Goal: Task Accomplishment & Management: Complete application form

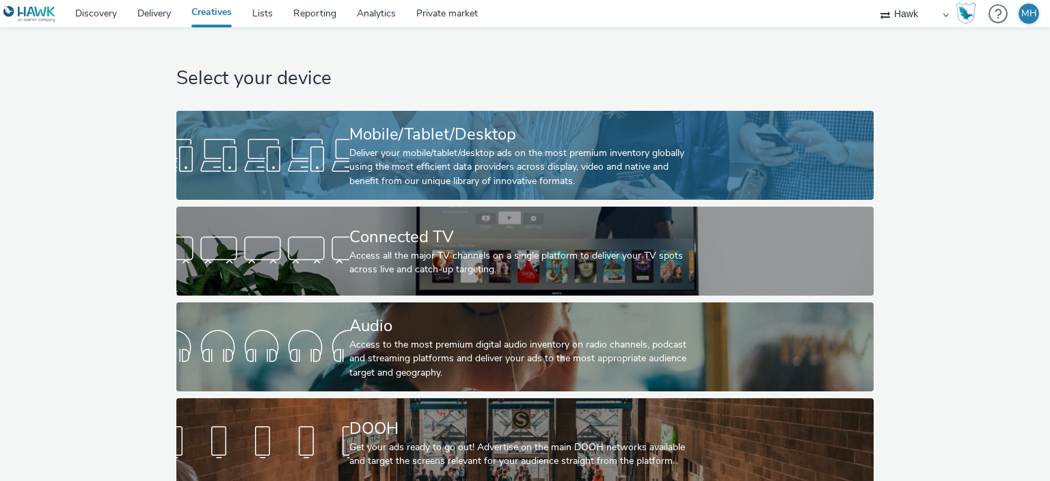
click at [454, 128] on div "Mobile/Tablet/Desktop" at bounding box center [522, 134] width 346 height 24
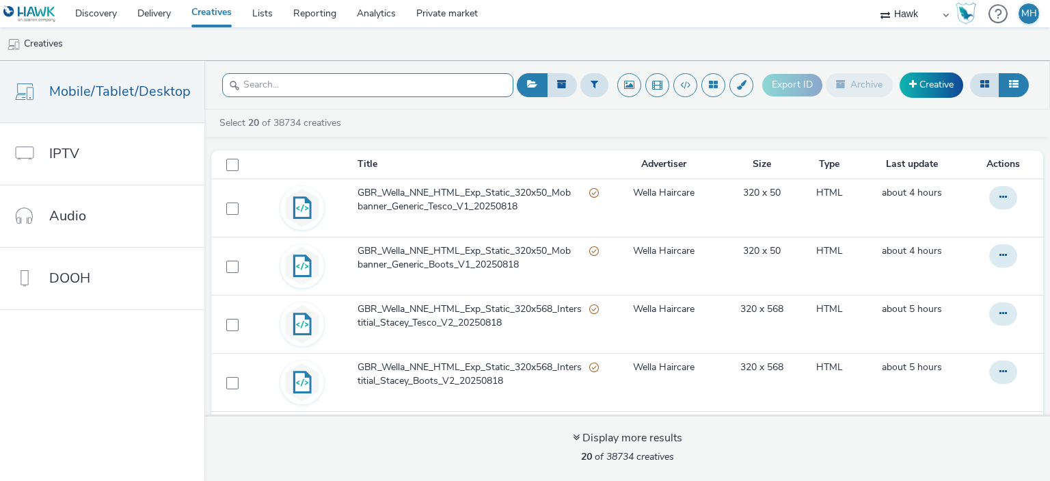
click at [388, 88] on input "text" at bounding box center [367, 85] width 291 height 24
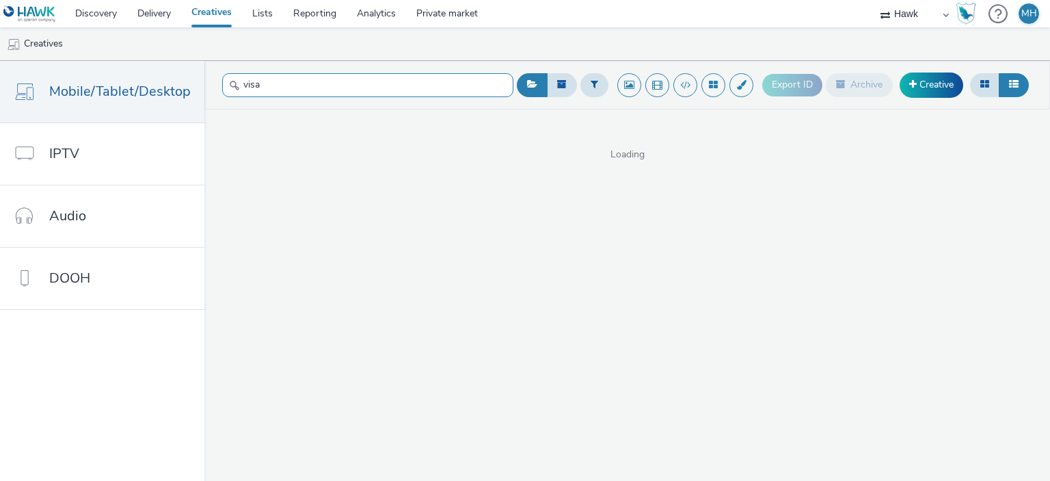
type input "visa"
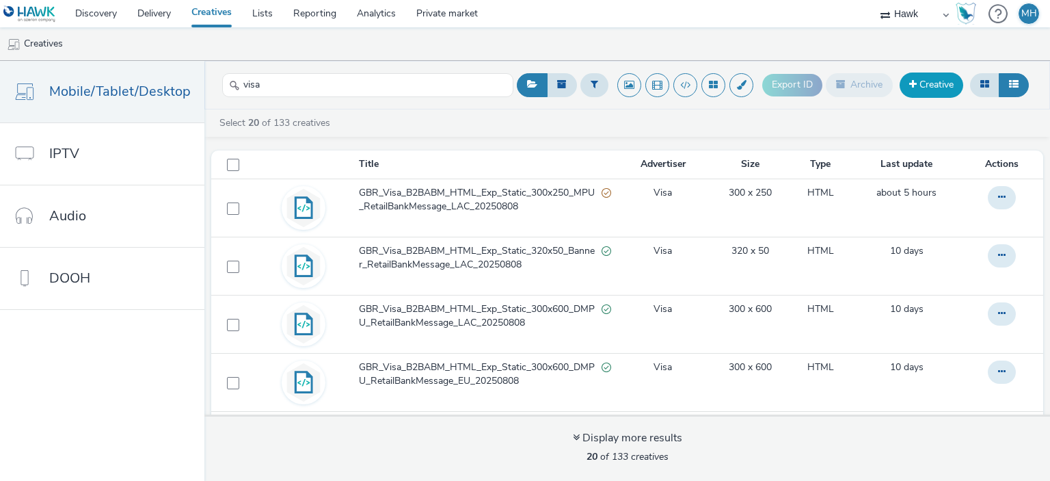
click at [920, 88] on link "Creative" at bounding box center [932, 84] width 64 height 25
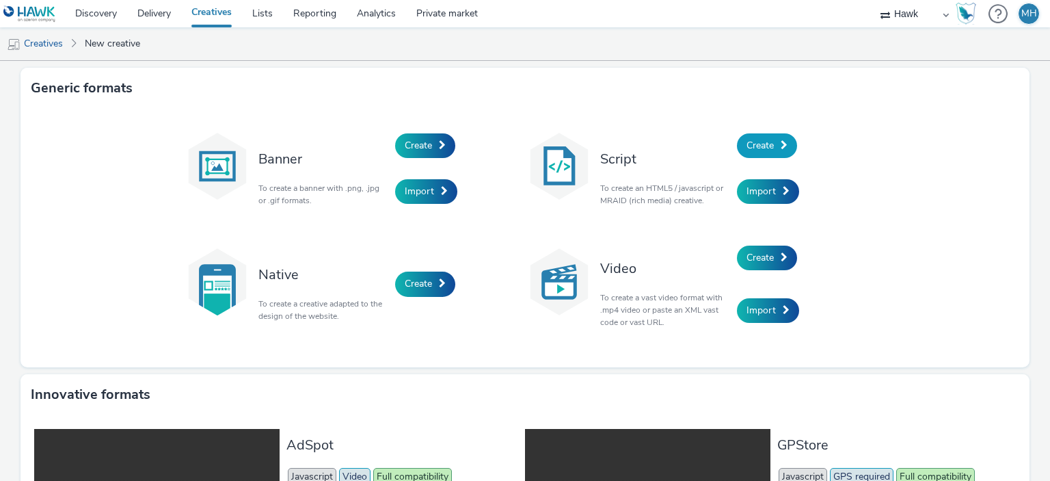
click at [781, 140] on span at bounding box center [784, 145] width 7 height 10
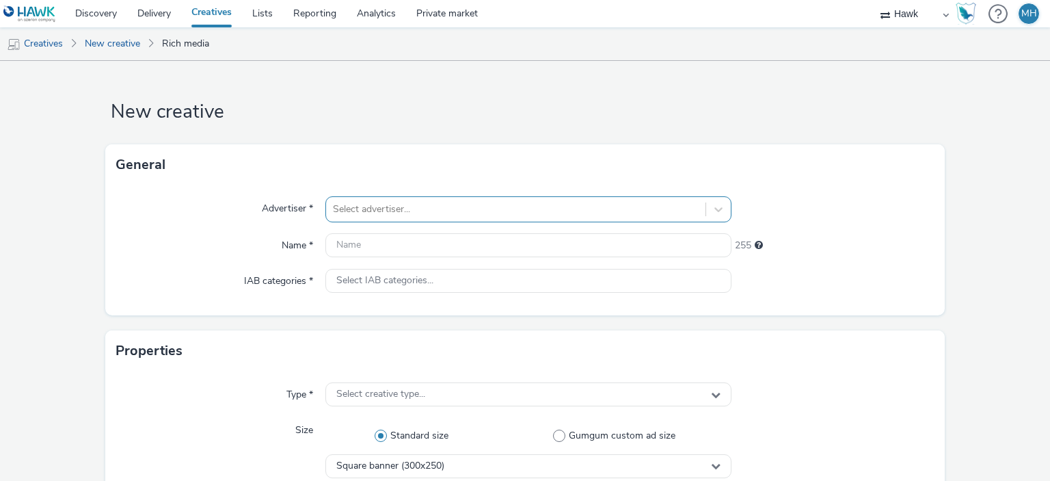
click at [426, 209] on div "Select advertiser..." at bounding box center [515, 209] width 379 height 22
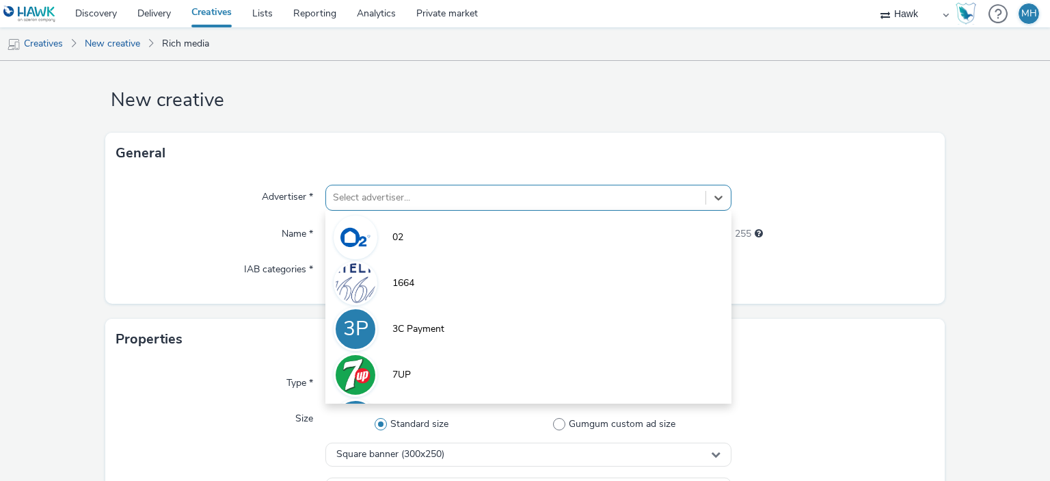
scroll to position [12, 0]
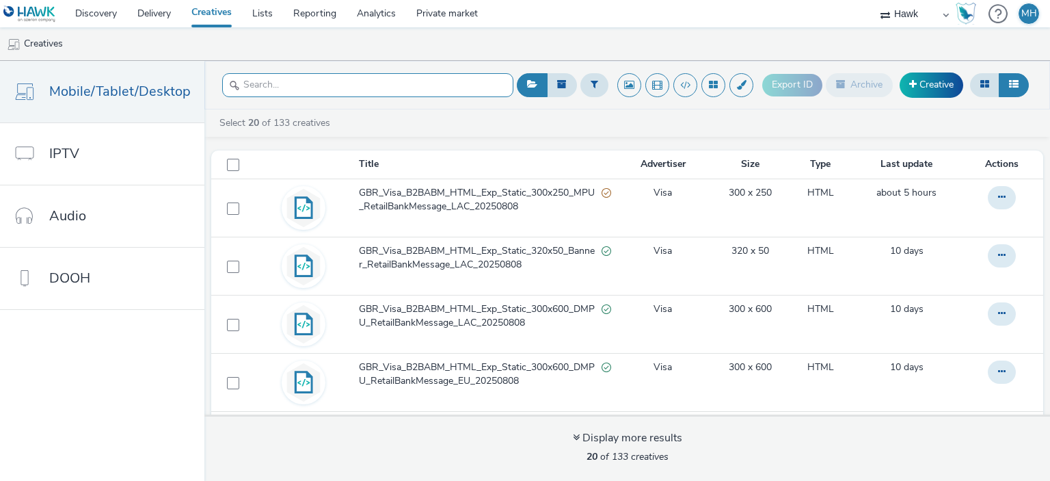
click at [323, 87] on input "text" at bounding box center [367, 85] width 291 height 24
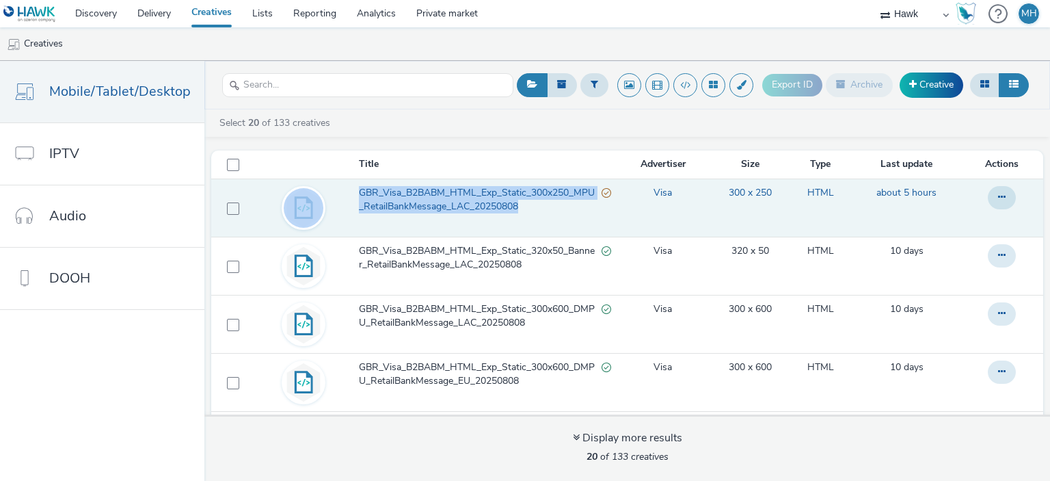
drag, startPoint x: 342, startPoint y: 188, endPoint x: 539, endPoint y: 217, distance: 199.0
click at [539, 217] on tr "GBR_Visa_B2BABM_HTML_Exp_Static_300x250_MPU_RetailBankMessage_LAC_20250808 Visa…" at bounding box center [627, 207] width 832 height 58
copy tr "GBR_Visa_B2BABM_HTML_Exp_Static_300x250_MPU_RetailBankMessage_LAC_20250808"
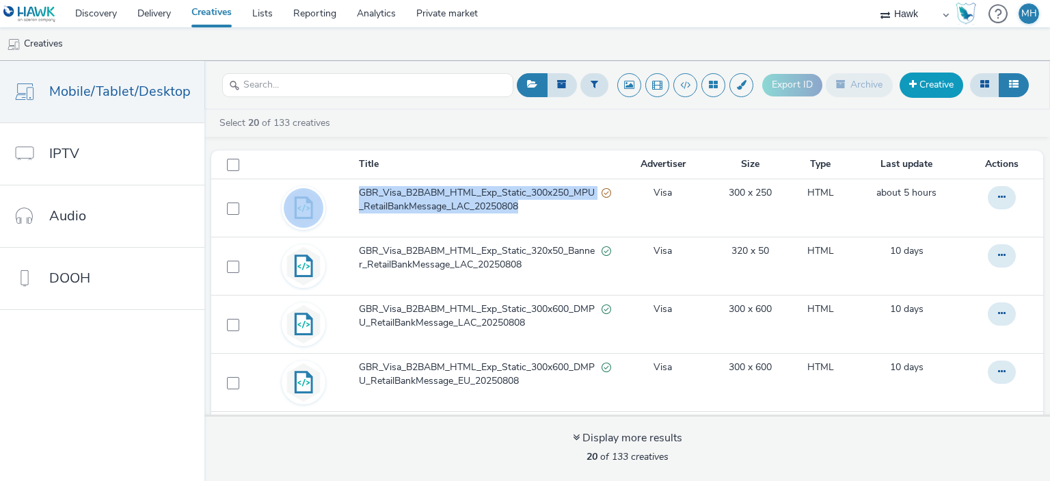
click at [924, 84] on link "Creative" at bounding box center [932, 84] width 64 height 25
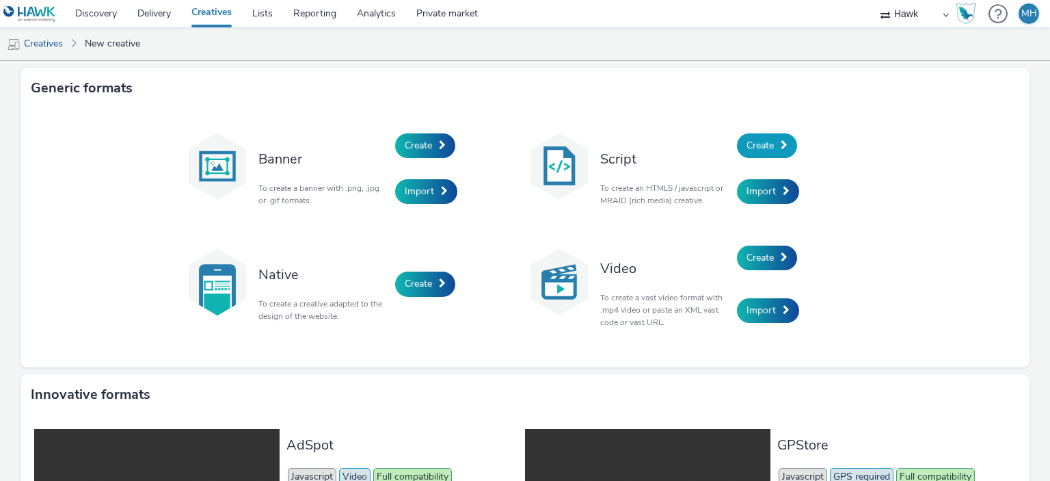
click at [749, 151] on span "Create" at bounding box center [760, 145] width 27 height 13
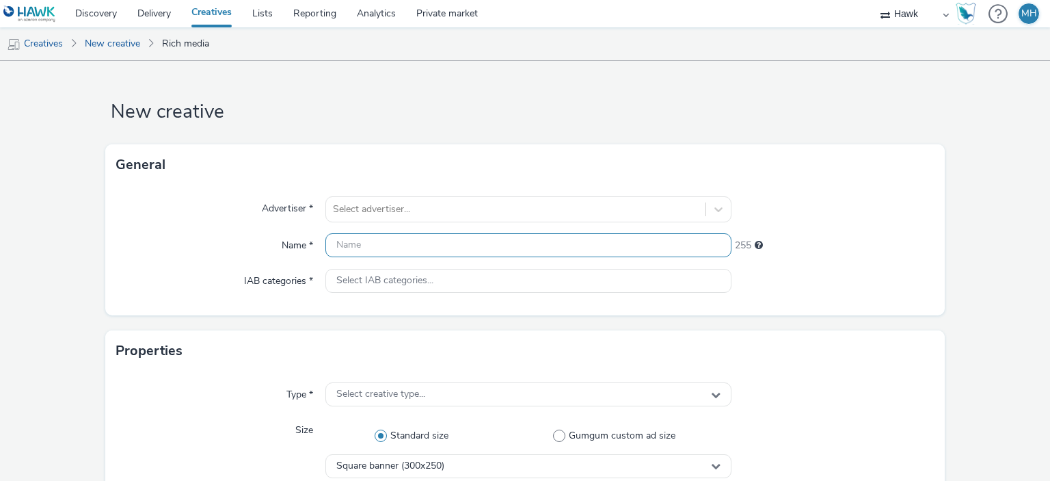
click at [385, 241] on input "text" at bounding box center [527, 245] width 405 height 24
type input "v"
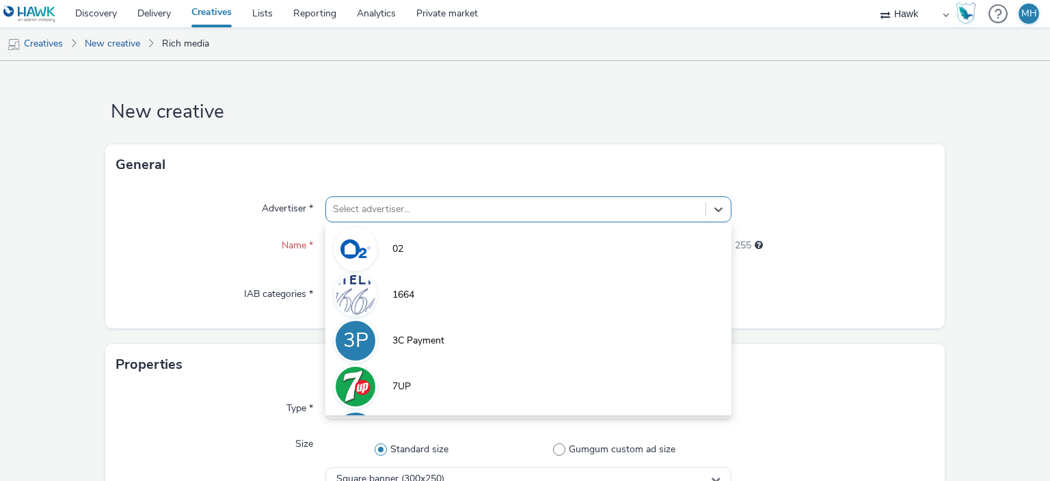
click at [374, 211] on div "Select advertiser..." at bounding box center [527, 209] width 405 height 26
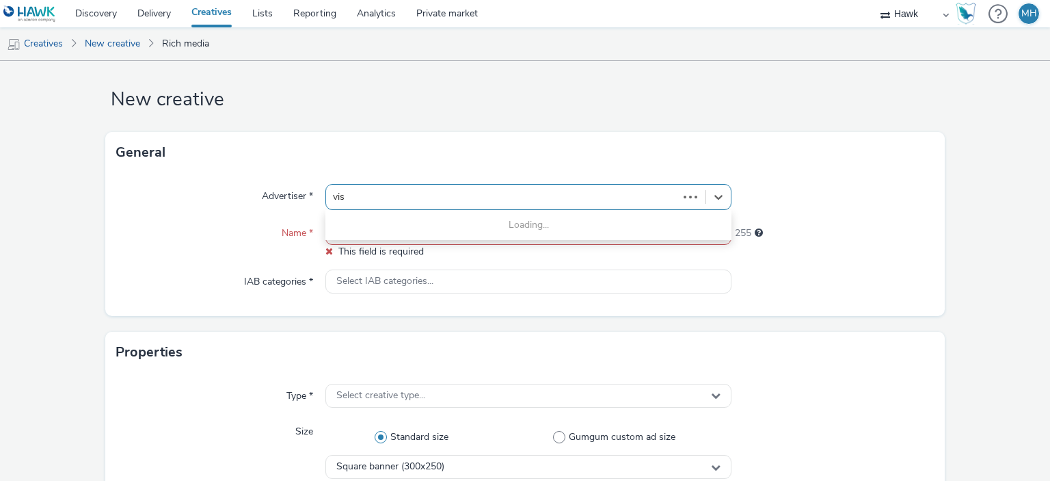
type input "visa"
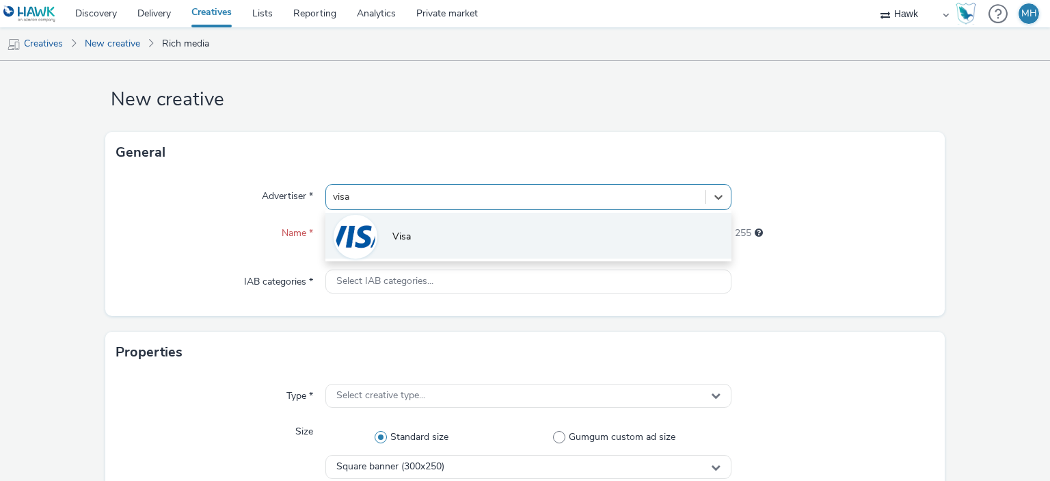
click at [375, 215] on li "Visa" at bounding box center [527, 236] width 405 height 46
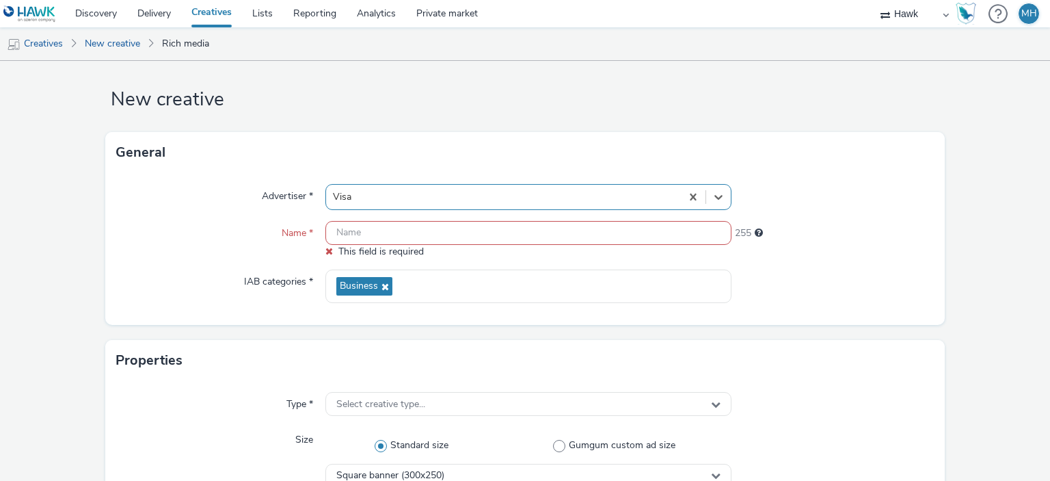
click at [376, 231] on input "text" at bounding box center [527, 233] width 405 height 24
paste input "GBR_Visa_B2BABM_HTML_Exp_Static_300x250_MPU_RetailBankMessage_LAC_20250808"
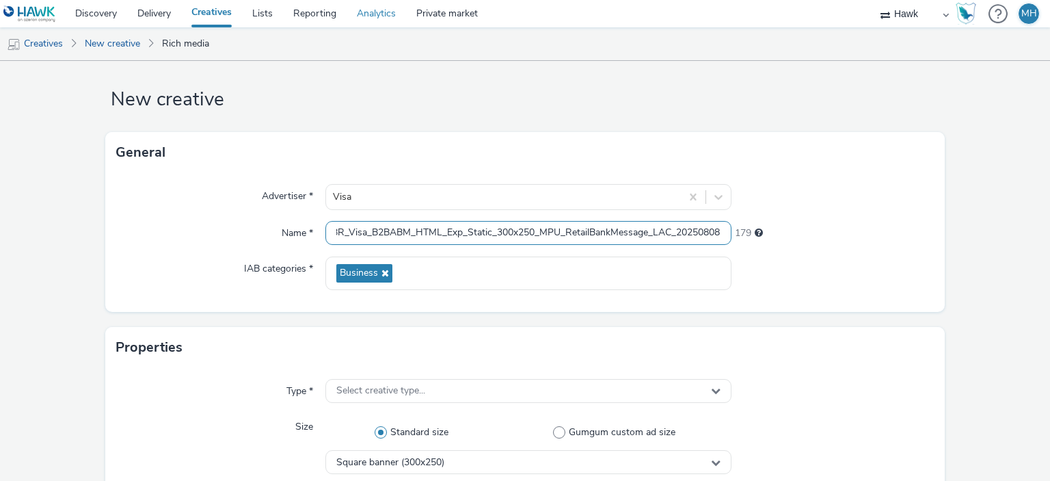
scroll to position [0, 0]
click at [703, 233] on input "GBR_Visa_B2BABM_HTML_Exp_Static_300x250_MPU_RetailBankMessage_LAC_20250808" at bounding box center [527, 233] width 405 height 24
click at [701, 235] on input "GBR_Visa_B2BABM_HTML_Exp_Static_300x250_MPU_RetailBankMessage_EU_20250808" at bounding box center [527, 233] width 405 height 24
click at [707, 232] on input "GBR_Visa_B2BABM_HTML_Exp_Static_300x250_MPU_RetailBankMessage_EU_20250808" at bounding box center [527, 233] width 405 height 24
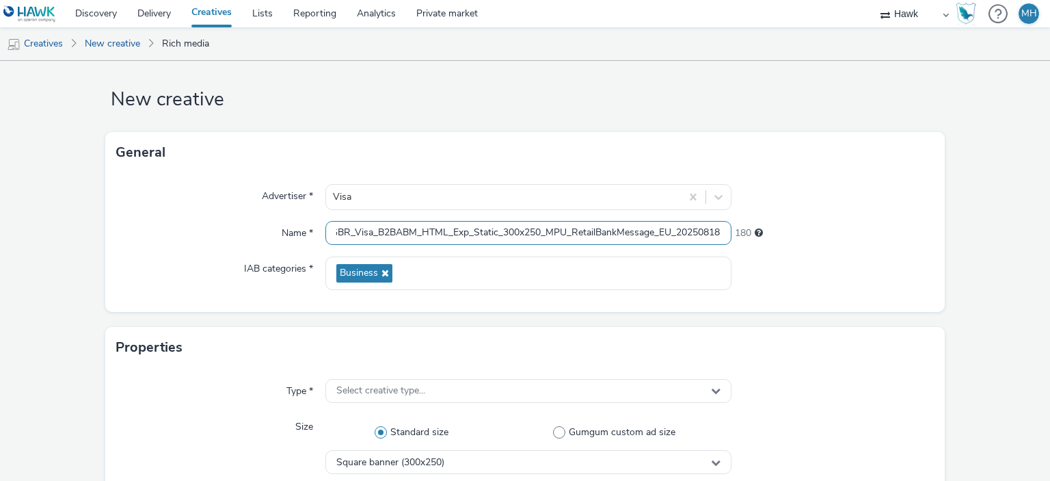
type input "GBR_Visa_B2BABM_HTML_Exp_Static_300x250_MPU_RetailBankMessage_EU_20250818"
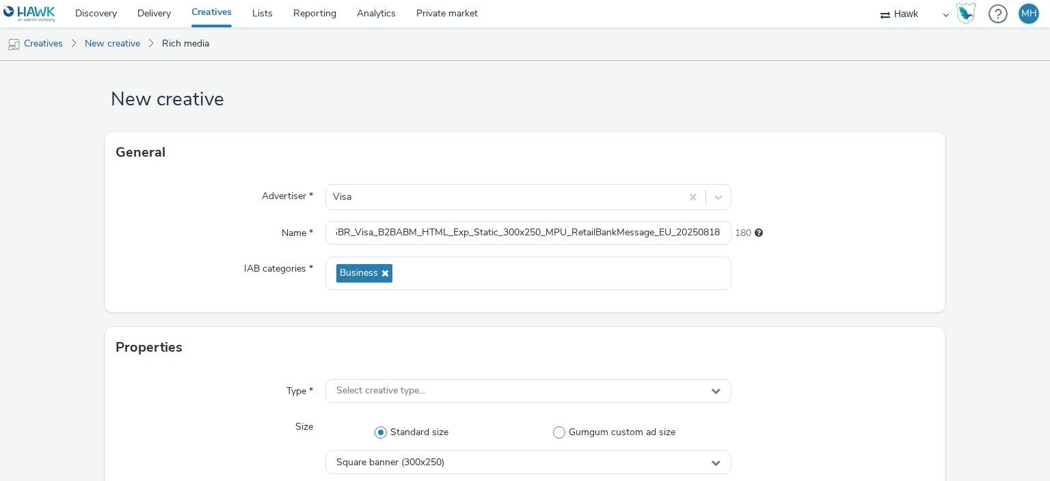
click at [525, 394] on div "Select creative type..." at bounding box center [527, 391] width 405 height 24
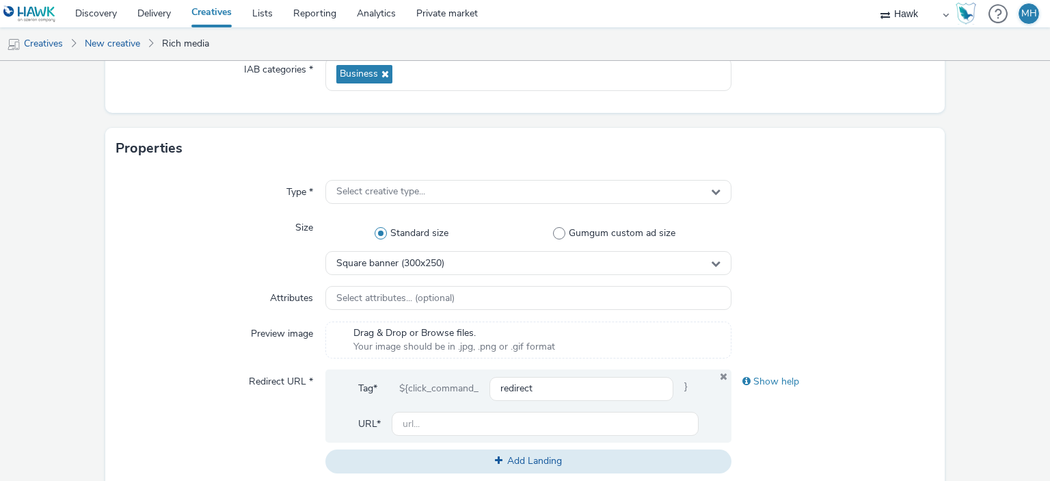
scroll to position [299, 0]
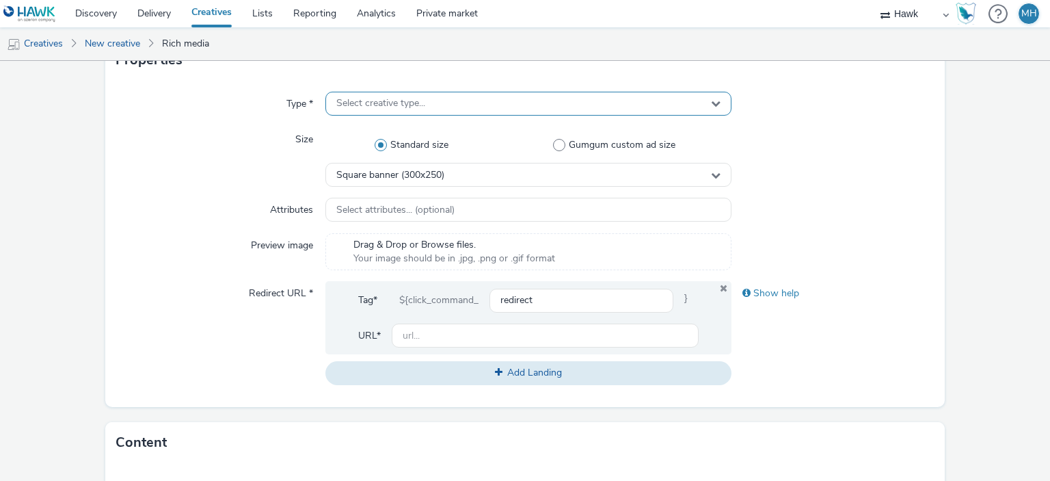
click at [578, 114] on div "Select creative type..." at bounding box center [527, 104] width 405 height 24
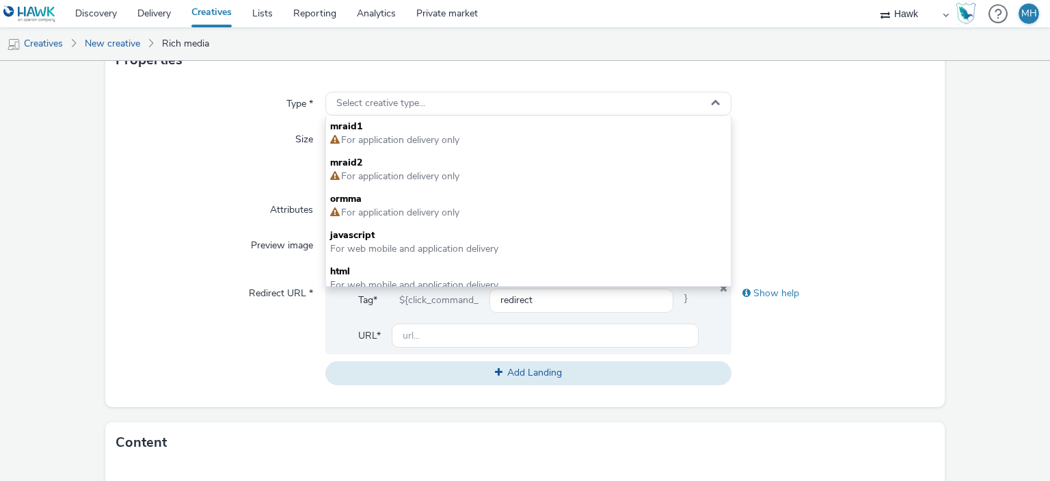
scroll to position [10, 0]
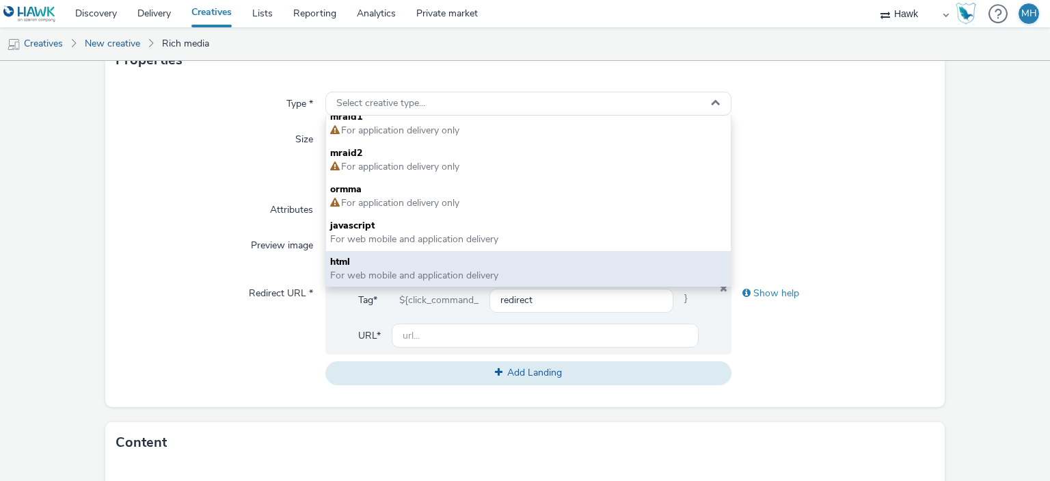
click at [578, 263] on span "html" at bounding box center [528, 262] width 396 height 14
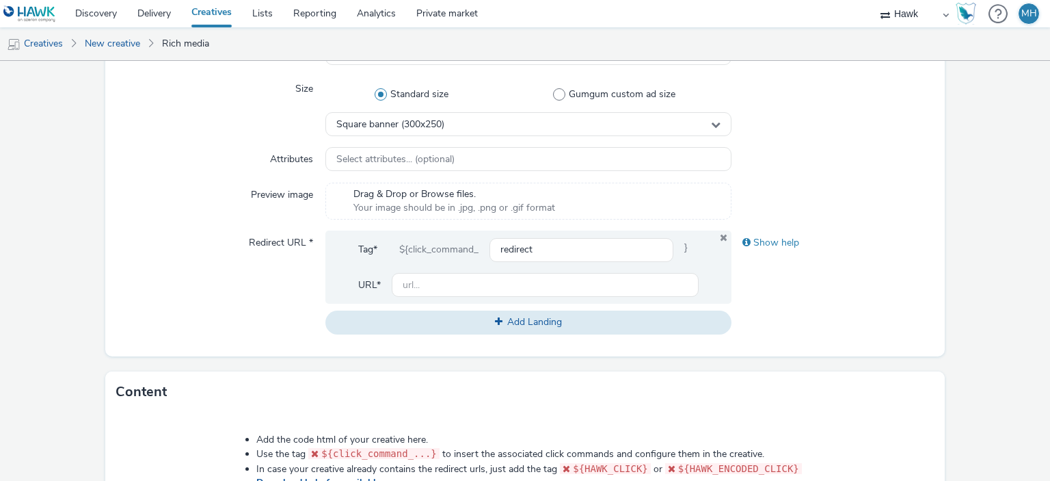
scroll to position [299, 0]
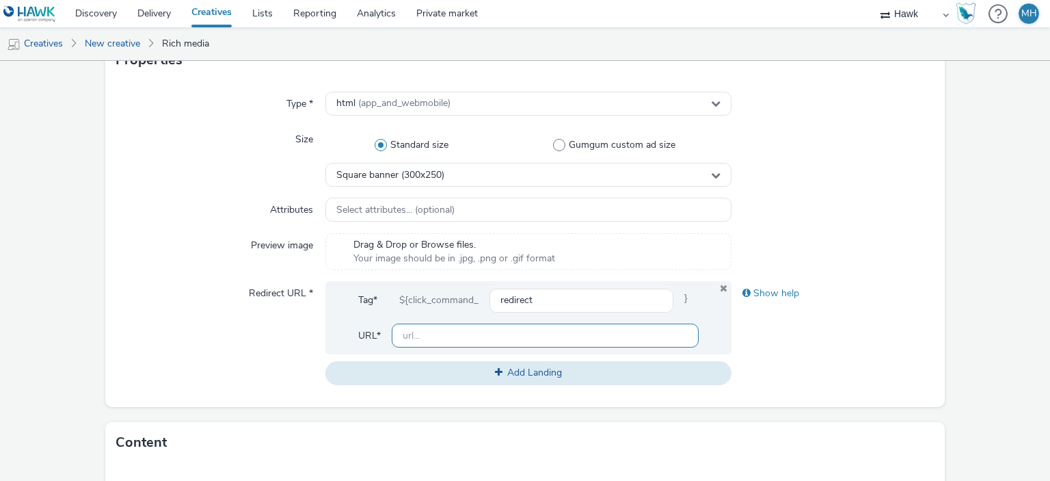
click at [474, 327] on input "text" at bounding box center [545, 335] width 306 height 24
paste input "https://corporate.visa.com/en/products/visa-direct.html"
type input "[URL][DOMAIN_NAME]"
click at [768, 332] on div "Show help" at bounding box center [833, 332] width 203 height 103
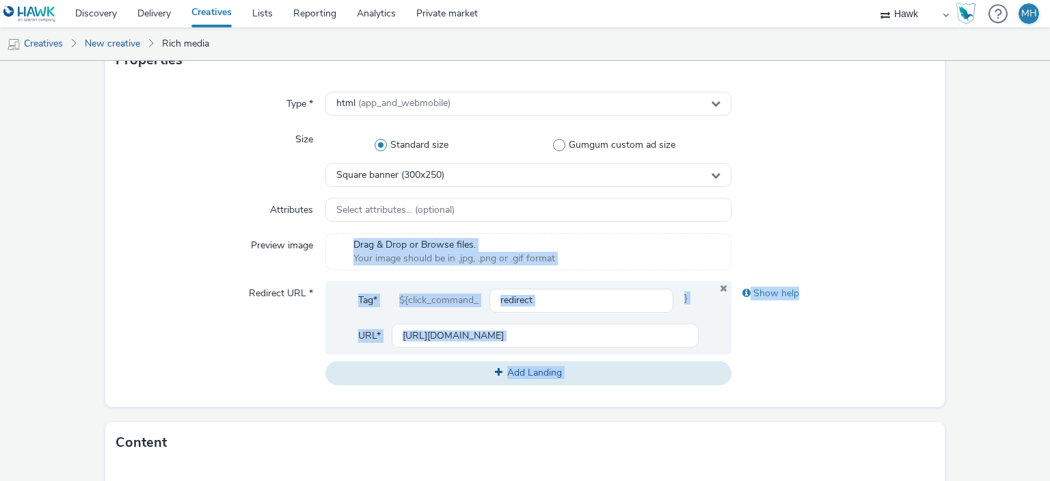
drag, startPoint x: 1049, startPoint y: 316, endPoint x: 1041, endPoint y: 202, distance: 113.8
click at [1041, 202] on div "New creative General Advertiser * Visa Name * GBR_Visa_B2BABM_HTML_Exp_Static_3…" at bounding box center [525, 271] width 1050 height 420
click at [866, 209] on div at bounding box center [833, 210] width 203 height 25
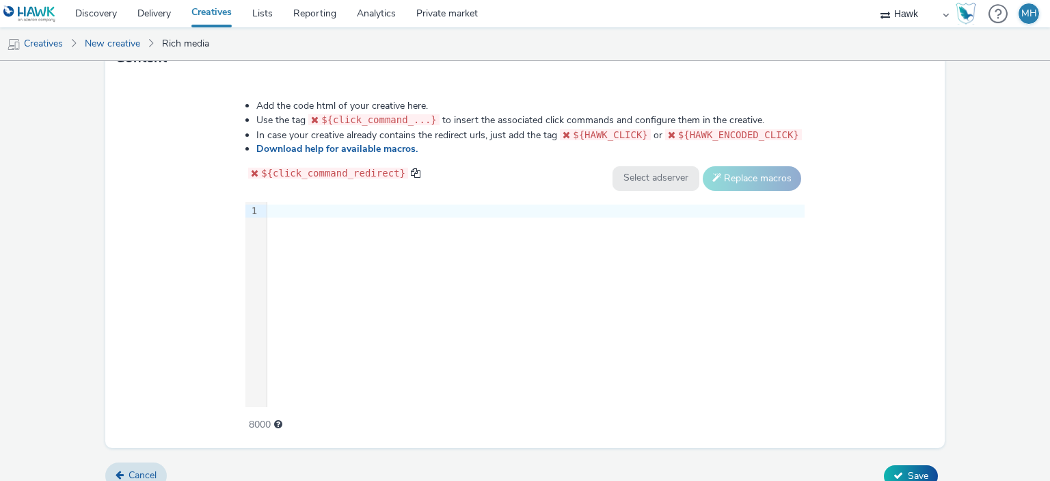
scroll to position [699, 0]
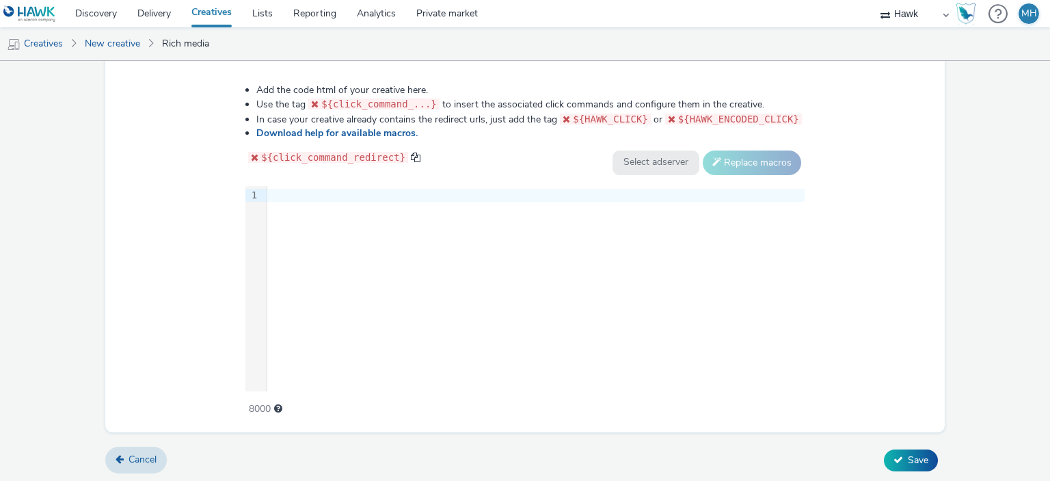
click at [379, 255] on div "9 1 ›" at bounding box center [524, 288] width 559 height 205
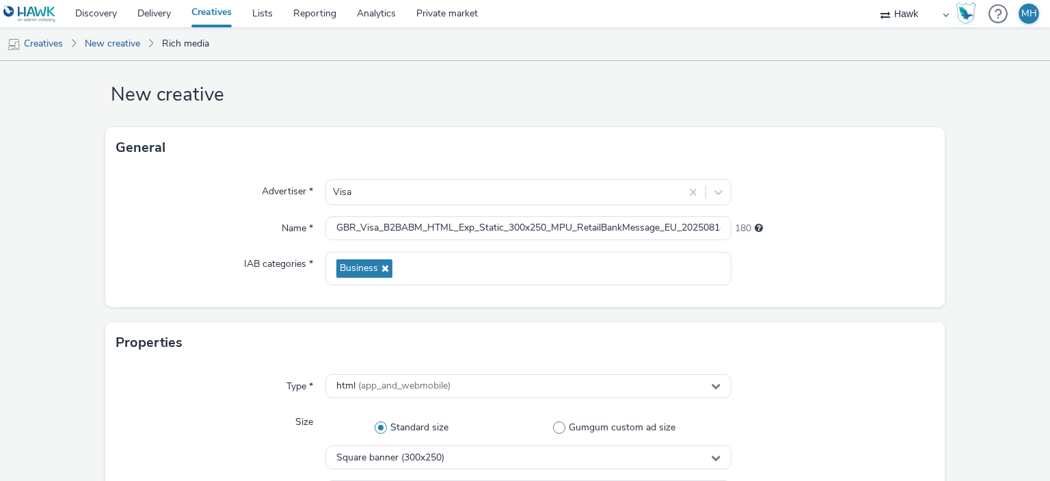
scroll to position [0, 0]
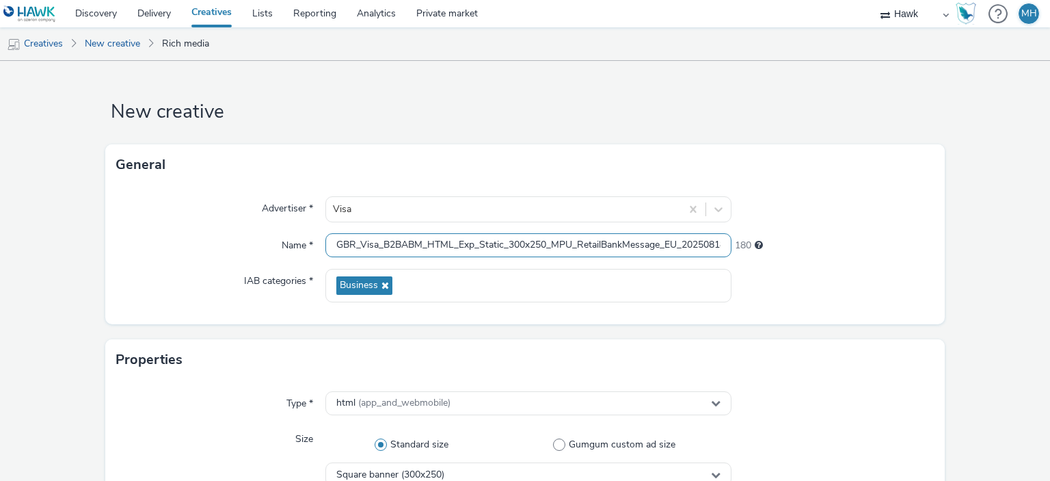
click at [356, 240] on input "GBR_Visa_B2BABM_HTML_Exp_Static_300x250_MPU_RetailBankMessage_EU_20250818" at bounding box center [527, 245] width 405 height 24
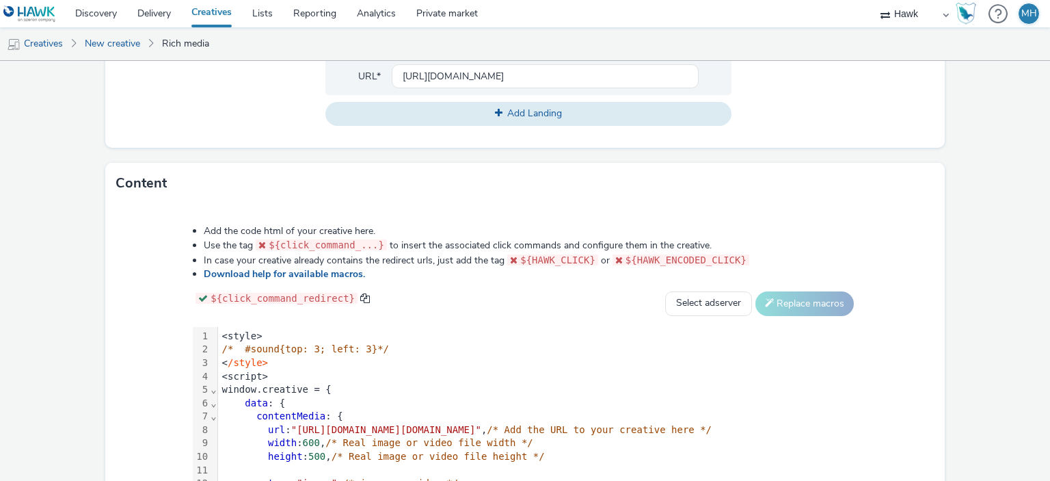
scroll to position [699, 0]
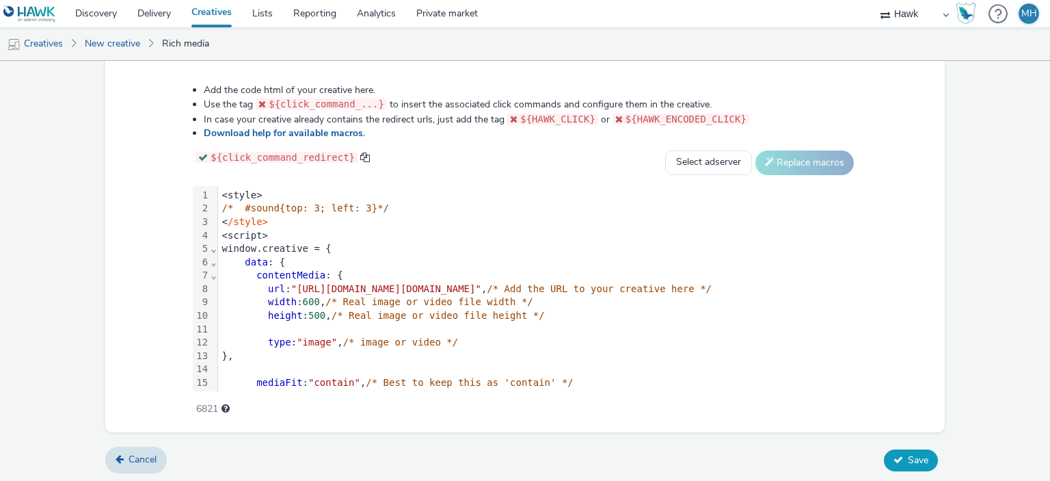
type input "GBR_Visa_B2BABM_HTML_Exp_Static_300x250_MPU_RetailBankMessage_EU_20250818"
click at [908, 462] on span "Save" at bounding box center [918, 459] width 21 height 13
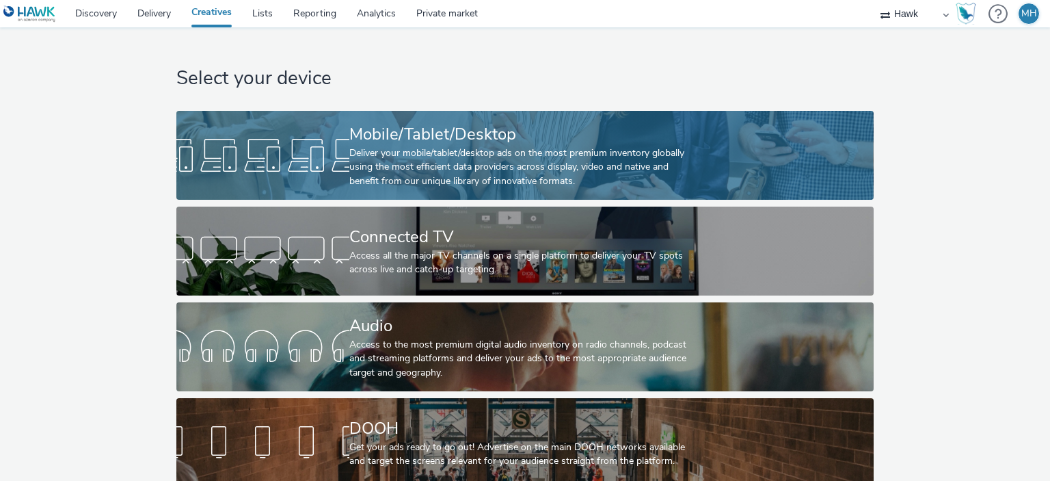
click at [485, 170] on div "Deliver your mobile/tablet/desktop ads on the most premium inventory globally u…" at bounding box center [522, 167] width 346 height 42
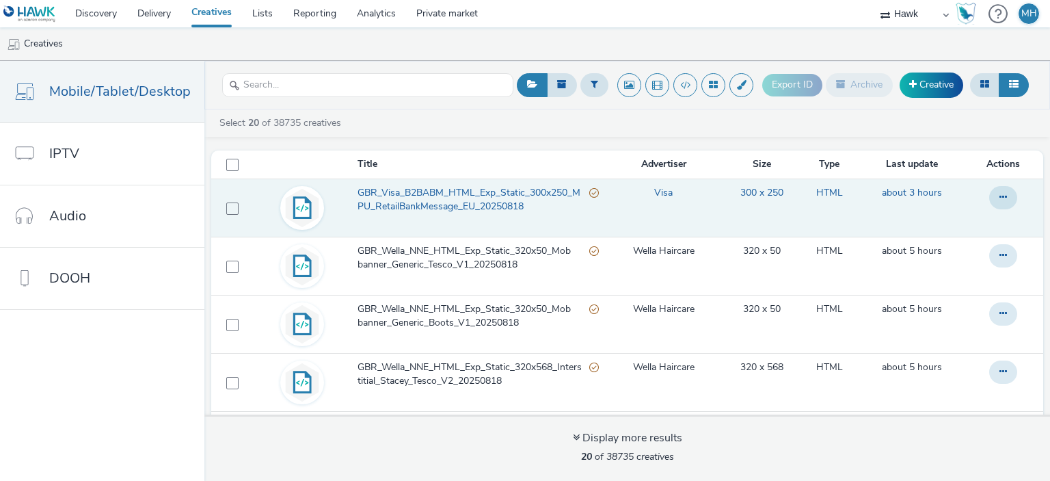
click at [503, 199] on span "GBR_Visa_B2BABM_HTML_Exp_Static_300x250_MPU_RetailBankMessage_EU_20250818" at bounding box center [474, 200] width 232 height 28
